Goal: Information Seeking & Learning: Learn about a topic

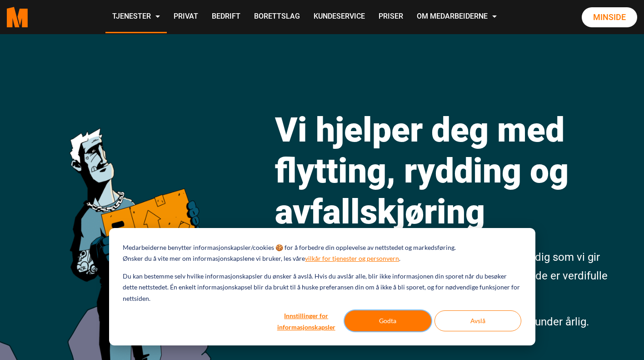
click at [389, 315] on button "Godta" at bounding box center [388, 320] width 87 height 21
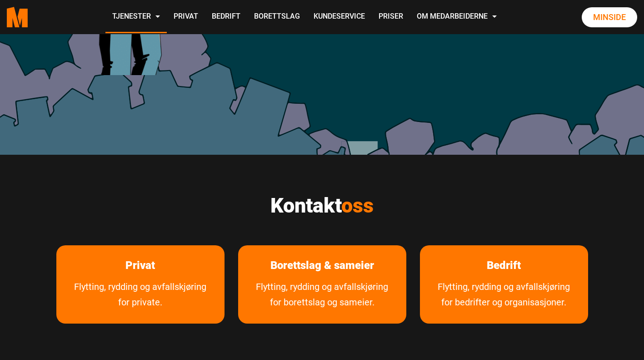
scroll to position [273, 0]
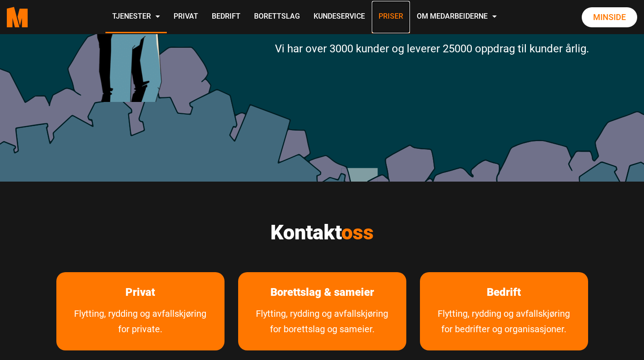
click at [390, 15] on link "Priser" at bounding box center [391, 17] width 38 height 32
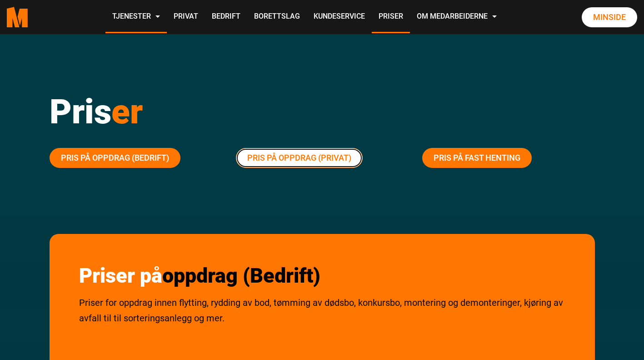
click at [285, 155] on link "Pris på oppdrag (Privat)" at bounding box center [299, 158] width 127 height 20
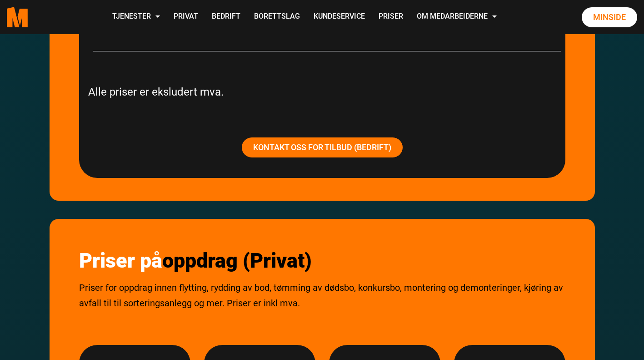
scroll to position [918, 0]
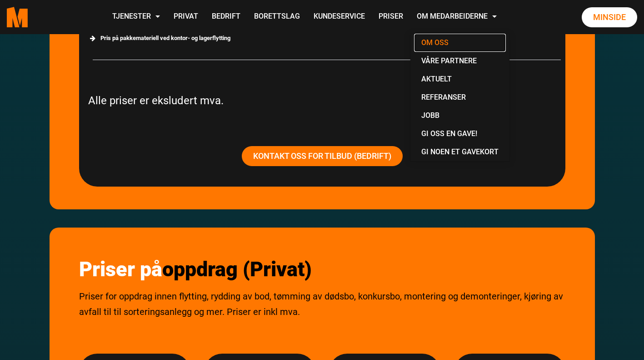
click at [440, 42] on link "Om oss" at bounding box center [460, 43] width 92 height 18
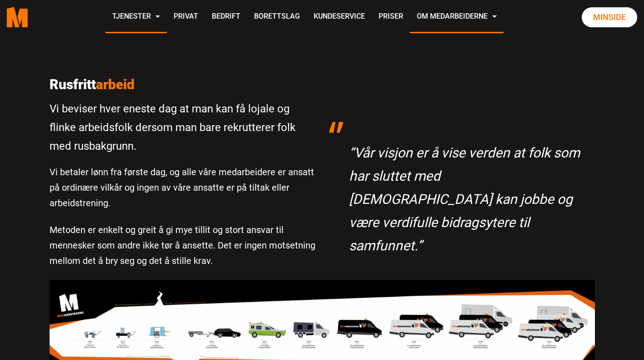
scroll to position [91, 0]
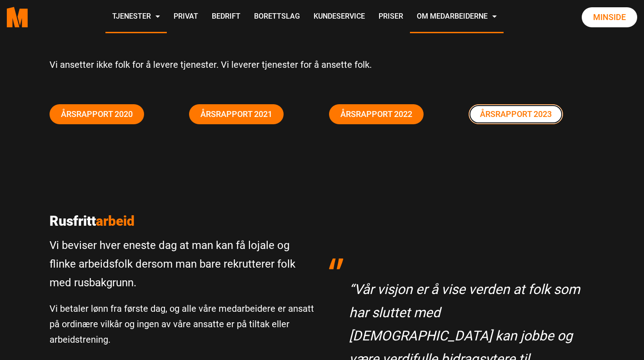
click at [532, 111] on link "Årsrapport 2023" at bounding box center [516, 114] width 95 height 20
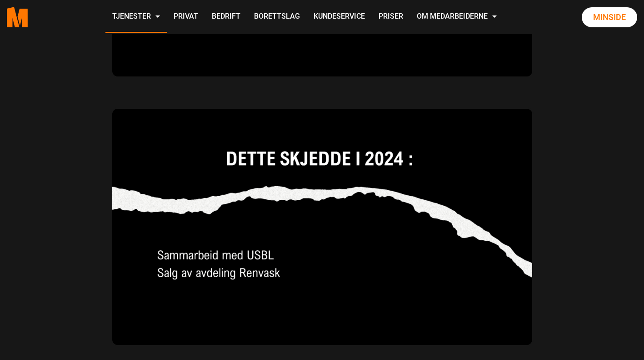
scroll to position [2455, 0]
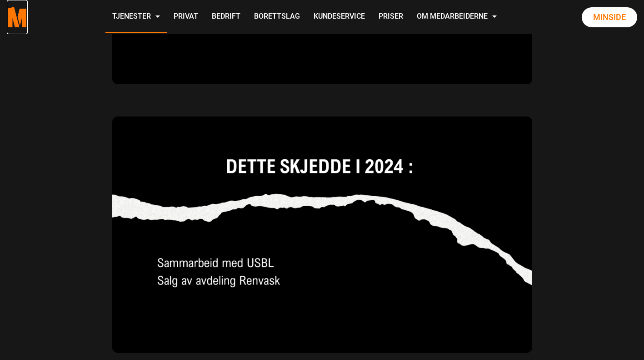
click at [22, 19] on icon ".cls-1{filter:url(#drop-shadow-2)}.cls-1,.cls-2{fill:#ff7700;stroke-width:0px}.…" at bounding box center [17, 17] width 21 height 20
